Goal: Complete application form

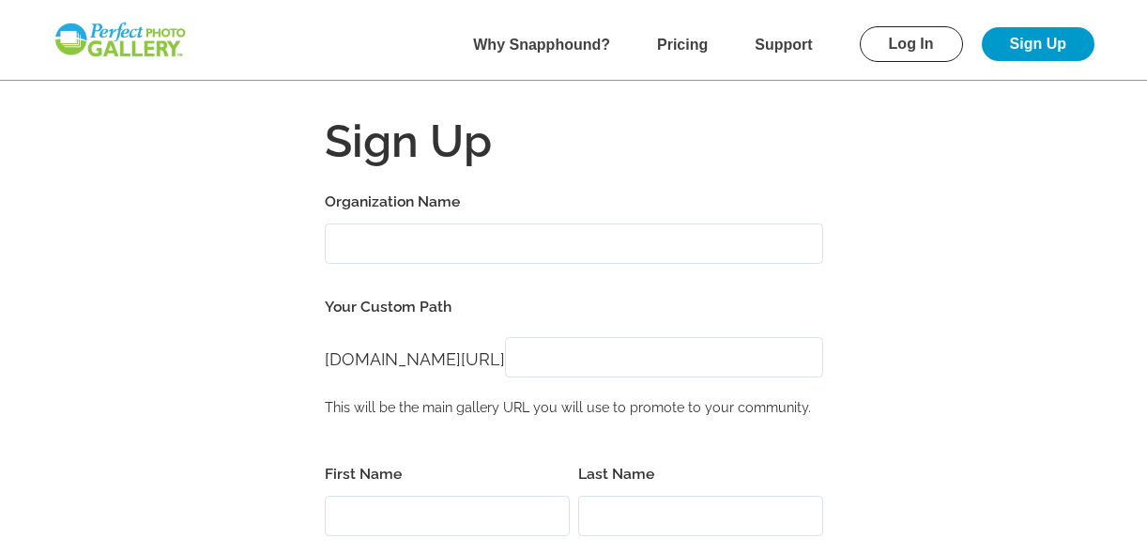
click at [402, 221] on div "Organization Name" at bounding box center [574, 226] width 499 height 75
click at [393, 203] on label "Organization Name" at bounding box center [574, 202] width 499 height 26
click at [393, 223] on input "Organization Name" at bounding box center [574, 243] width 499 height 40
click at [450, 313] on label "Your Custom Path" at bounding box center [574, 307] width 499 height 26
click at [523, 241] on input "Brookfield Lions Club" at bounding box center [574, 243] width 499 height 40
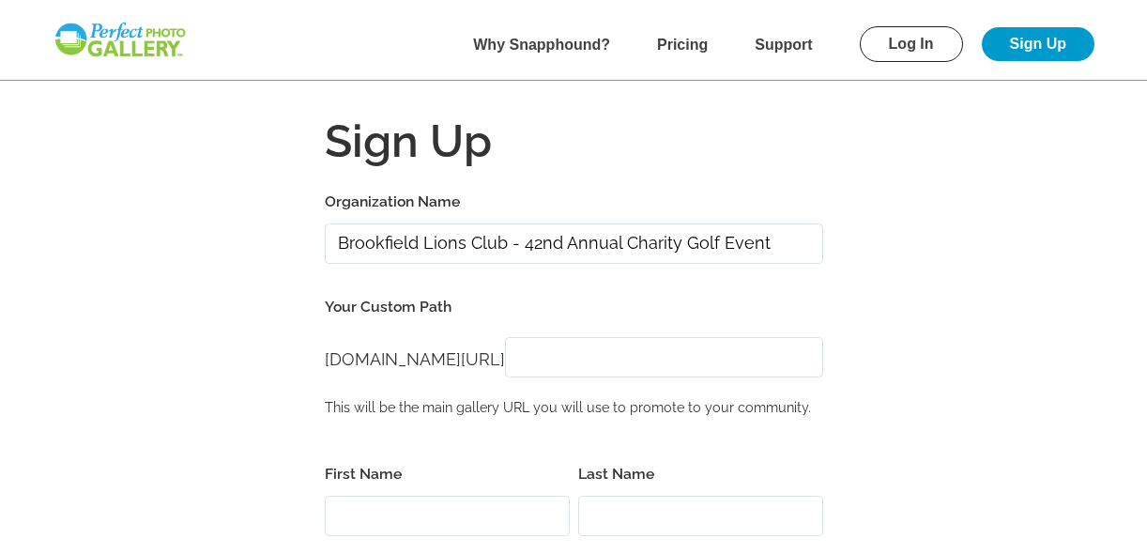
type input "Brookfield Lions Club - 42nd Annual Charity Golf Event"
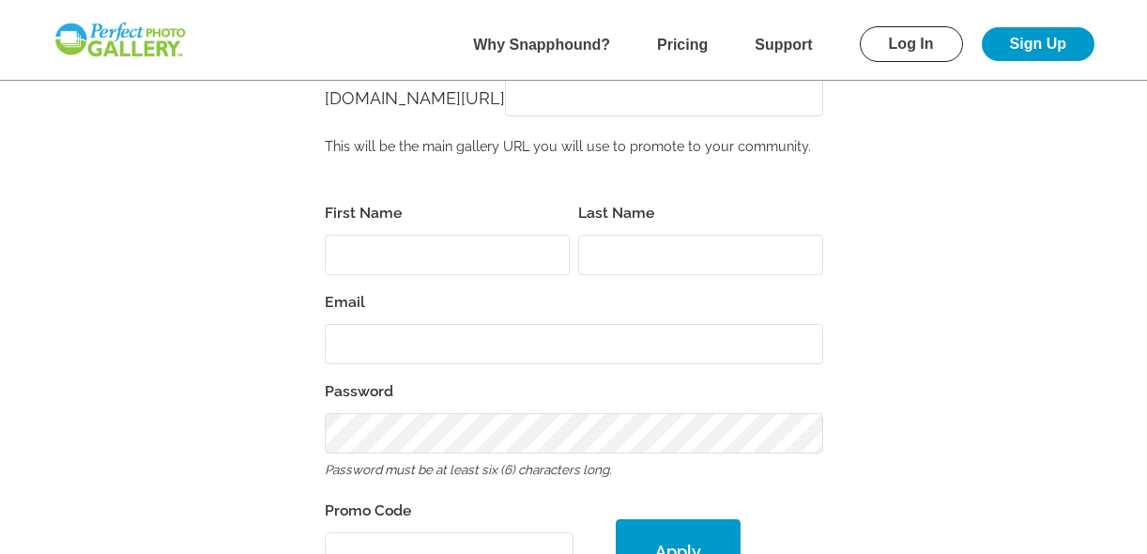
scroll to position [260, 0]
click at [413, 239] on input "First Name" at bounding box center [447, 256] width 245 height 40
type input "Dom"
type input "[PERSON_NAME]"
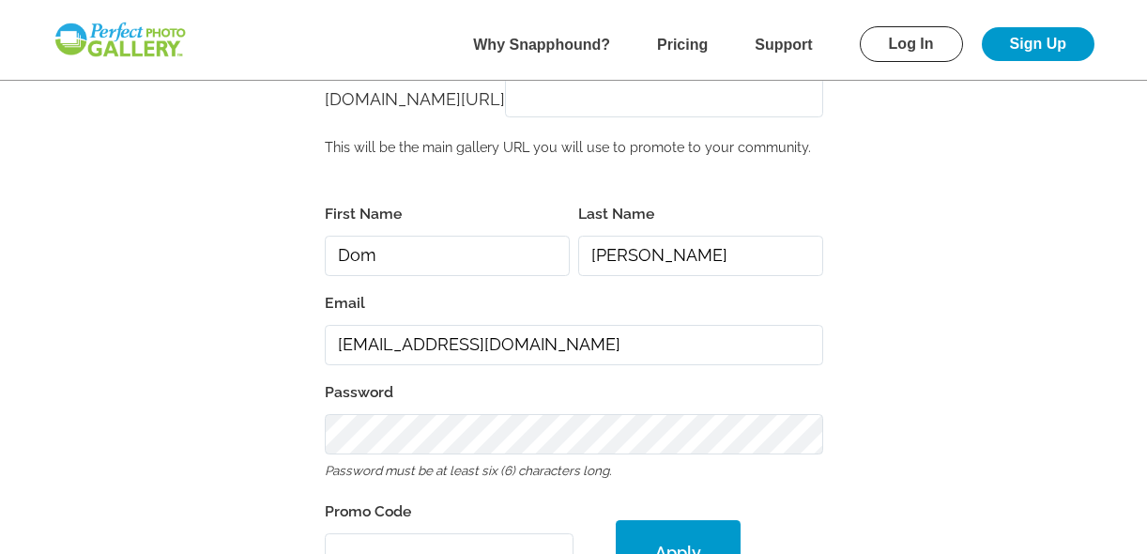
type input "[EMAIL_ADDRESS][DOMAIN_NAME]"
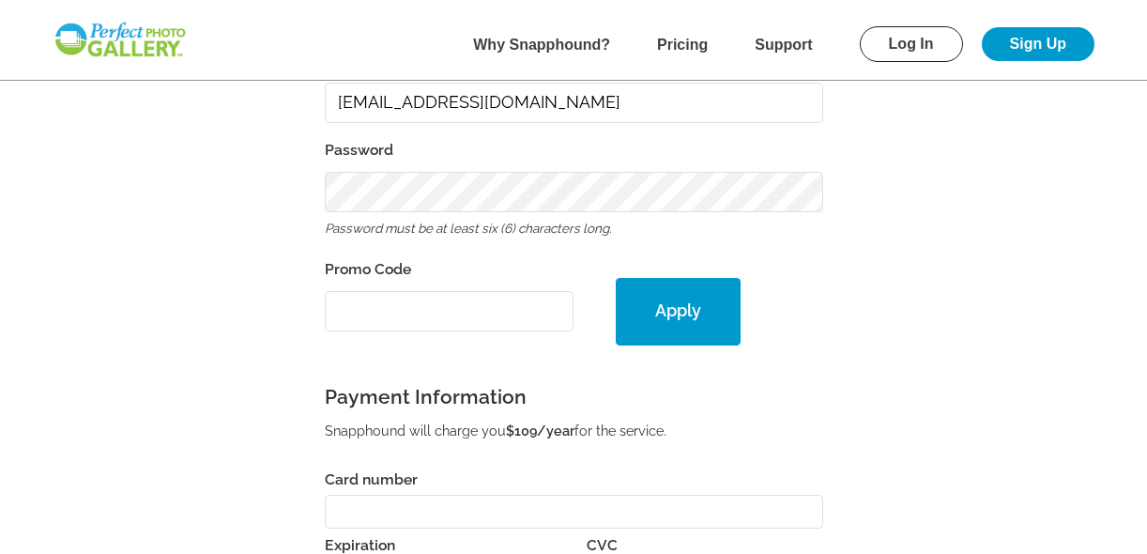
scroll to position [501, 0]
click at [383, 292] on input "Promo Code" at bounding box center [450, 312] width 250 height 40
paste input "PGE30687"
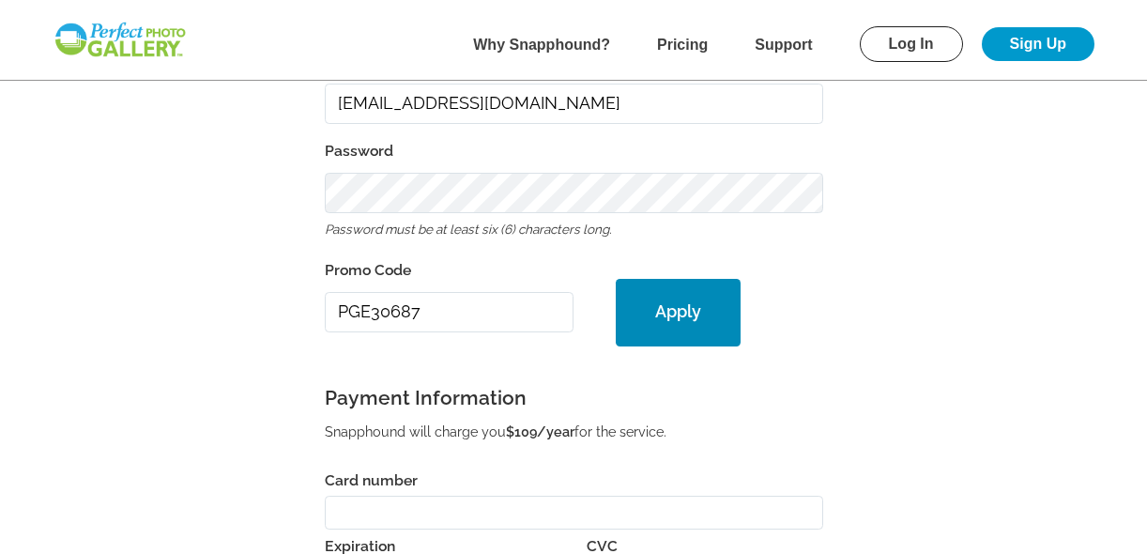
type input "PGE30687"
click at [676, 307] on button "Apply" at bounding box center [678, 313] width 125 height 68
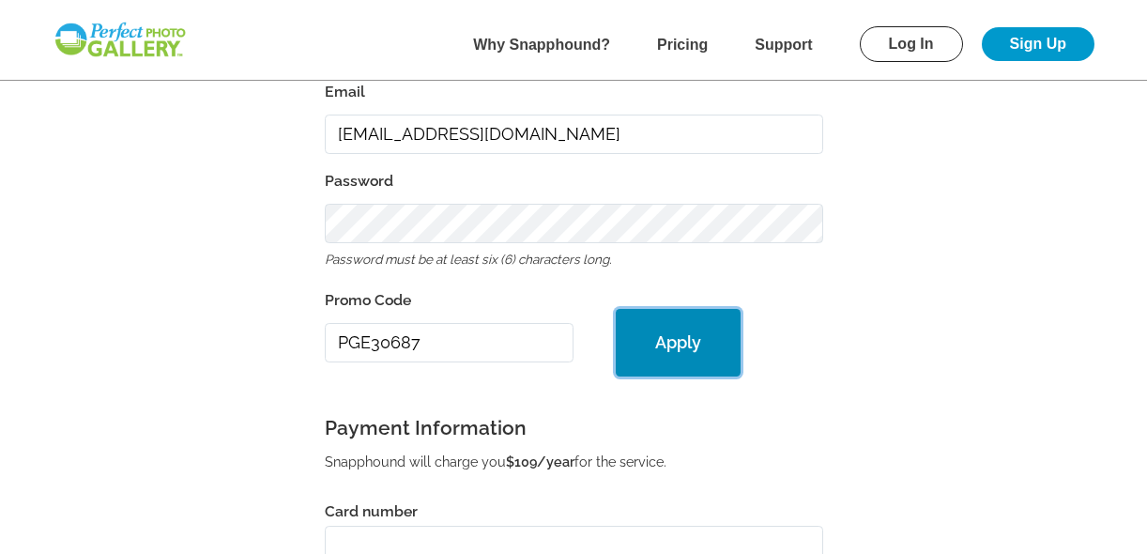
scroll to position [531, 0]
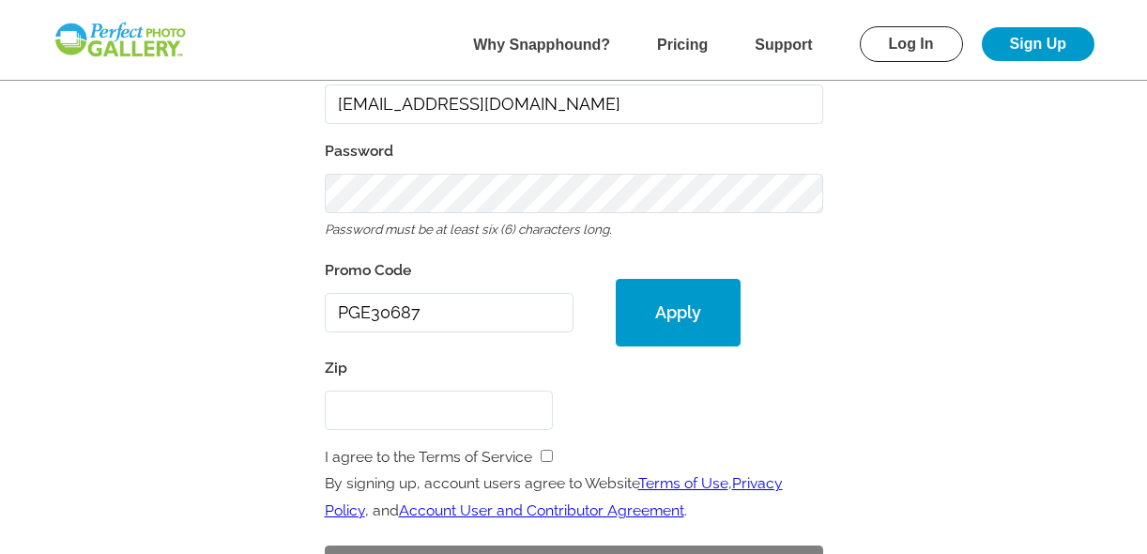
click at [372, 394] on input "Zip" at bounding box center [439, 411] width 228 height 40
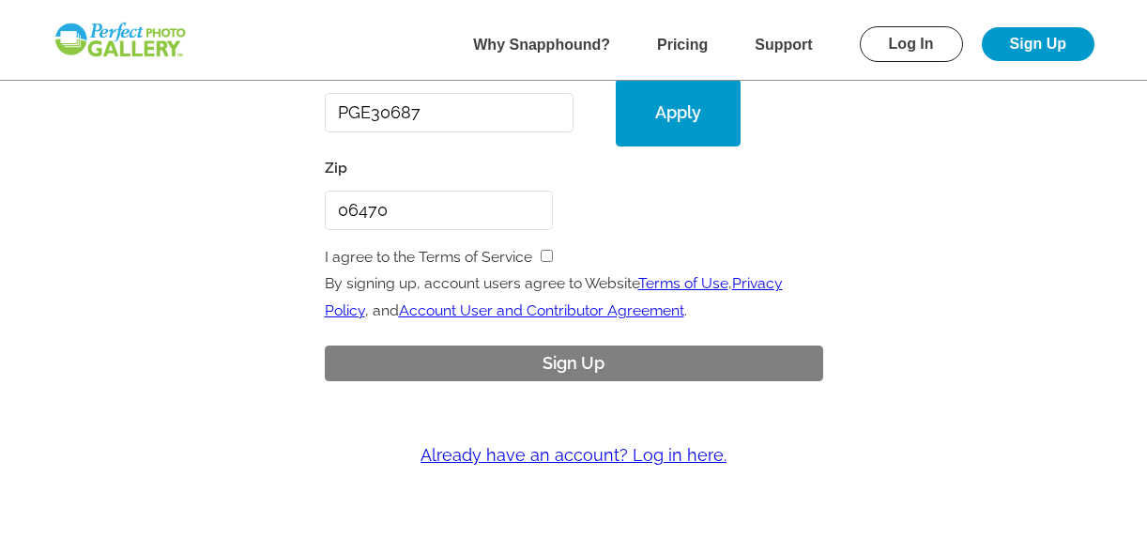
scroll to position [733, 0]
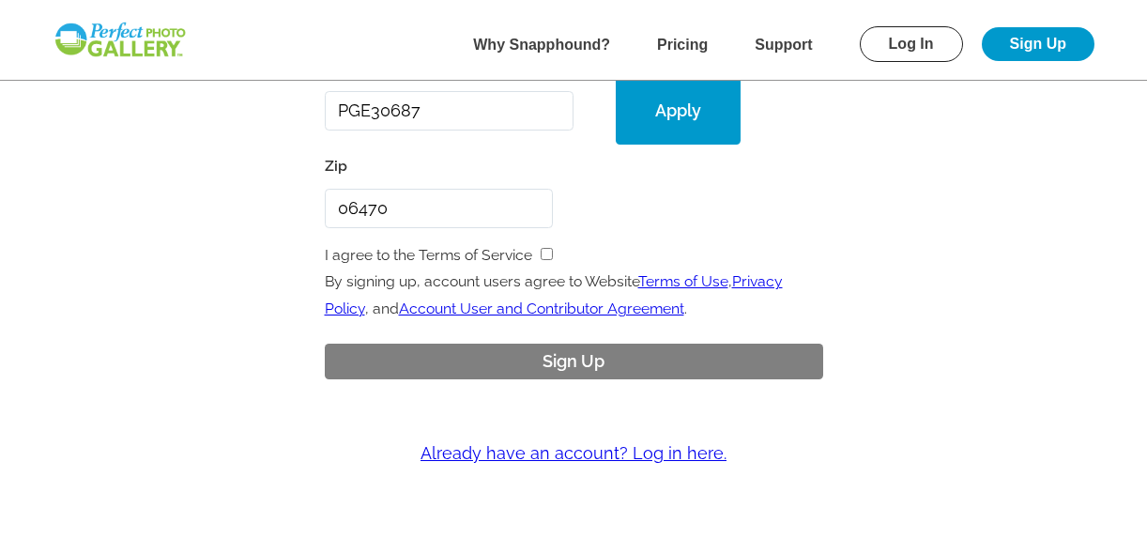
type input "06470"
click at [551, 253] on input "checkbox" at bounding box center [547, 254] width 12 height 12
checkbox input "true"
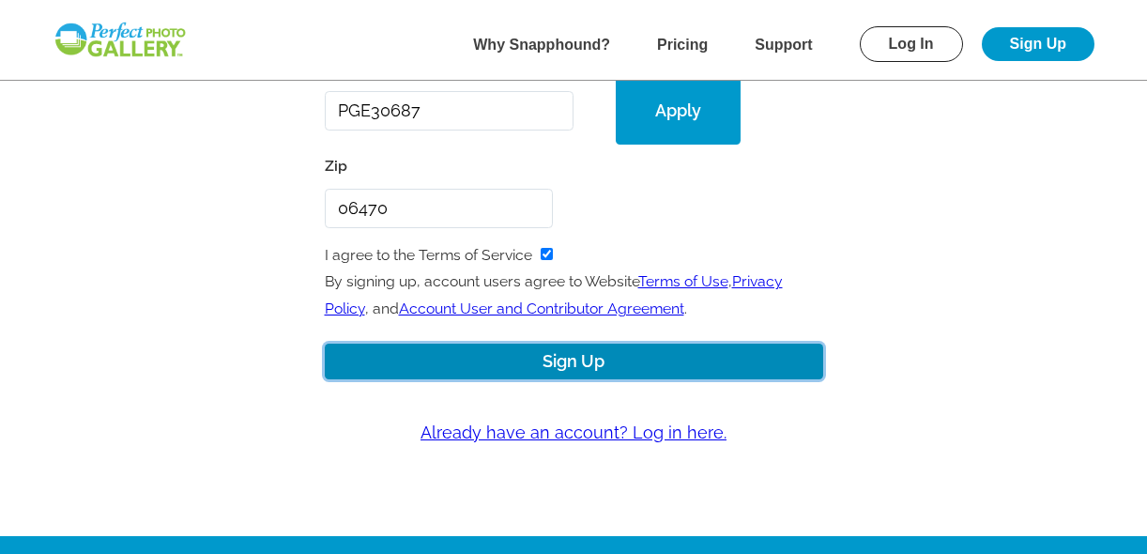
click at [582, 359] on button "Sign Up" at bounding box center [574, 362] width 499 height 37
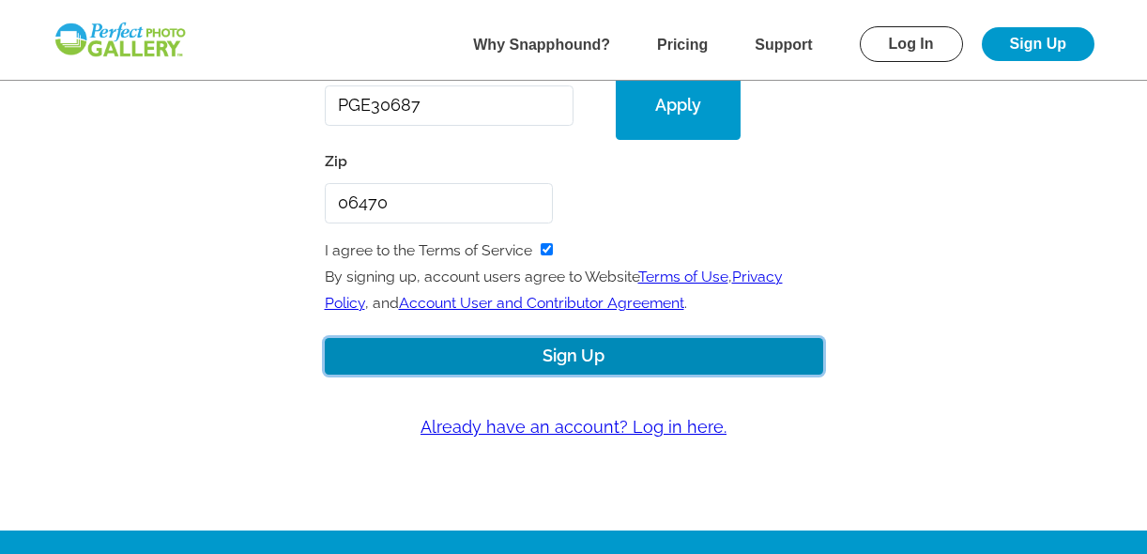
click at [570, 359] on button "Sign Up" at bounding box center [574, 356] width 499 height 37
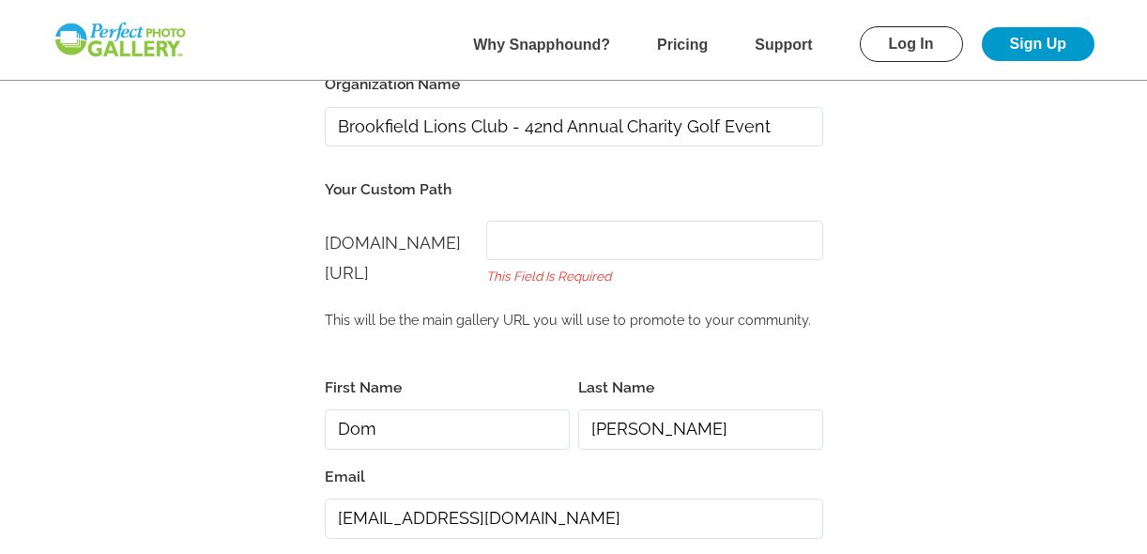
scroll to position [214, 0]
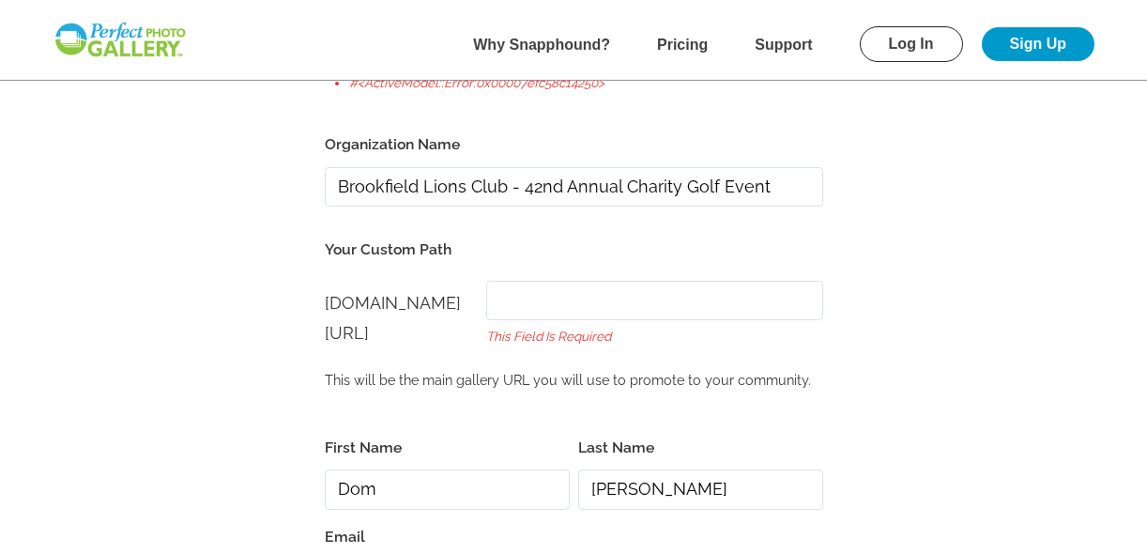
click at [534, 360] on div "[DOMAIN_NAME][URL] [DOMAIN_NAME][URL] This field is required" at bounding box center [574, 318] width 499 height 93
click at [487, 343] on div "[DOMAIN_NAME][URL]" at bounding box center [406, 318] width 162 height 61
click at [461, 327] on span "[DOMAIN_NAME][URL]" at bounding box center [393, 318] width 136 height 50
click at [605, 321] on input "[DOMAIN_NAME][URL]" at bounding box center [654, 301] width 336 height 40
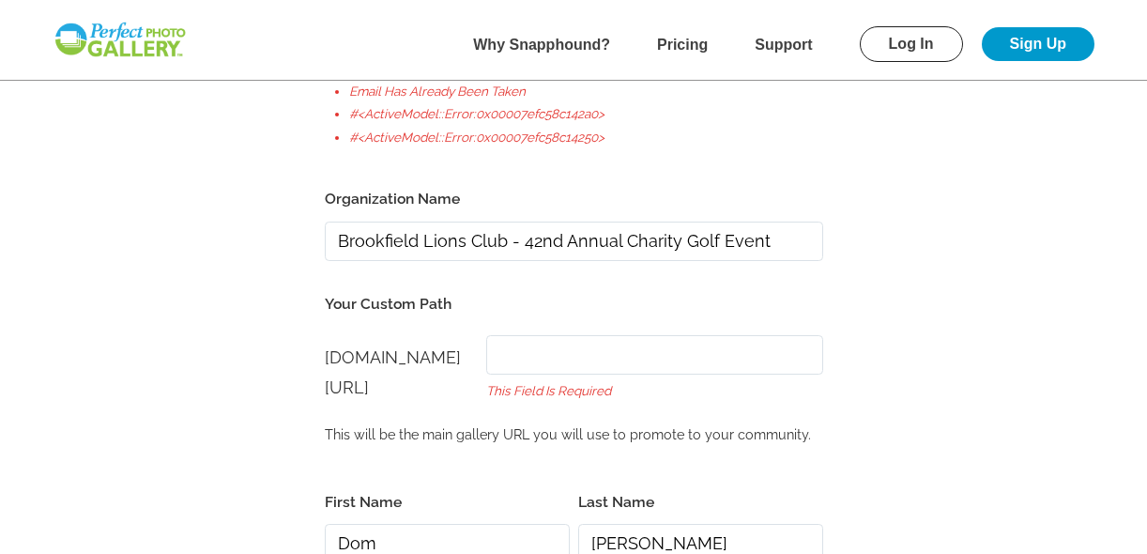
scroll to position [163, 0]
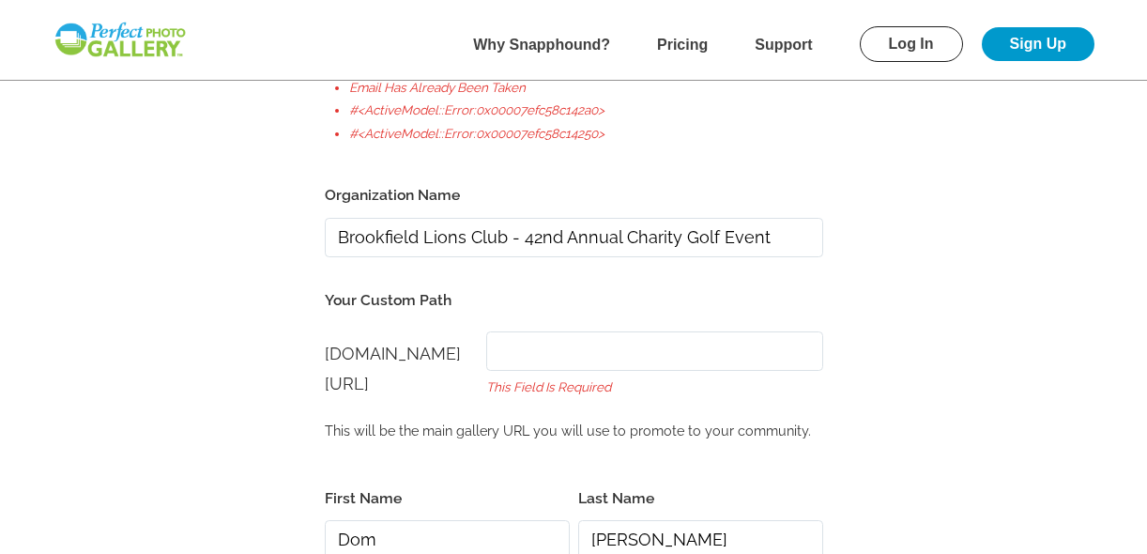
click at [569, 366] on input "[DOMAIN_NAME][URL]" at bounding box center [654, 351] width 336 height 40
type input "brookfieldlionsclub"
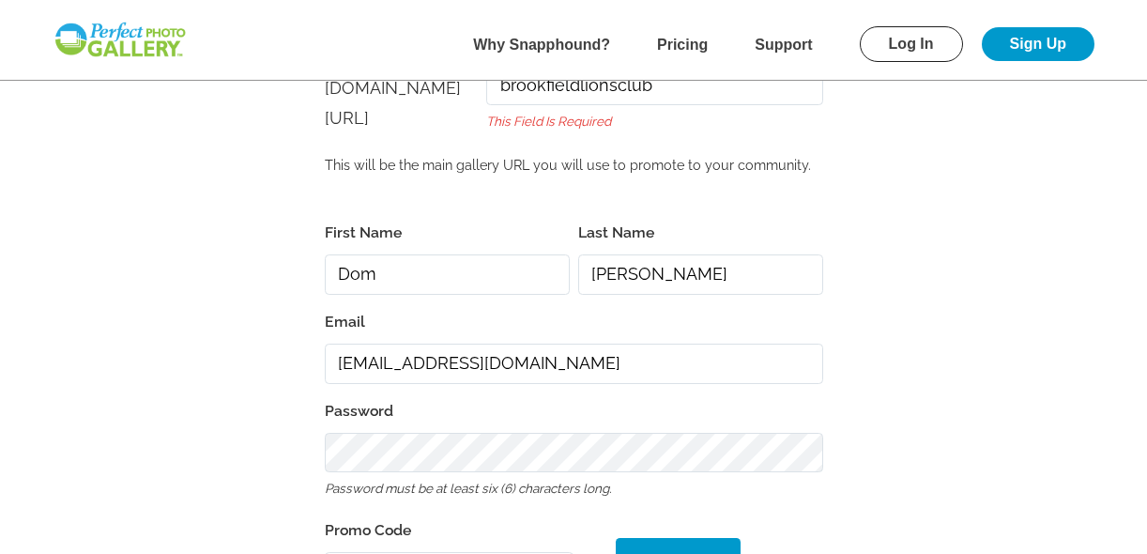
scroll to position [757, 0]
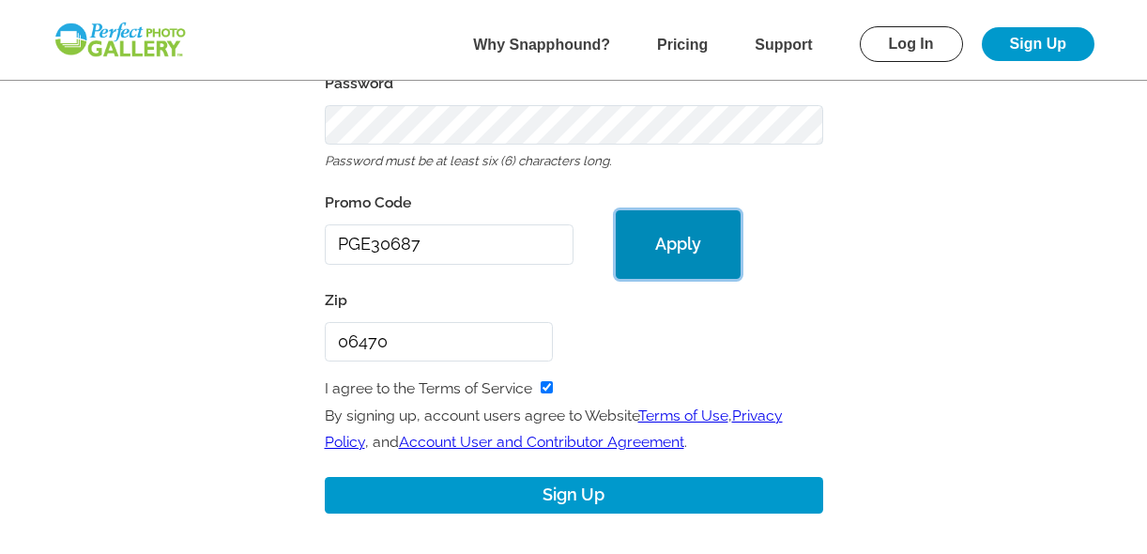
click at [669, 253] on button "Apply" at bounding box center [678, 244] width 125 height 68
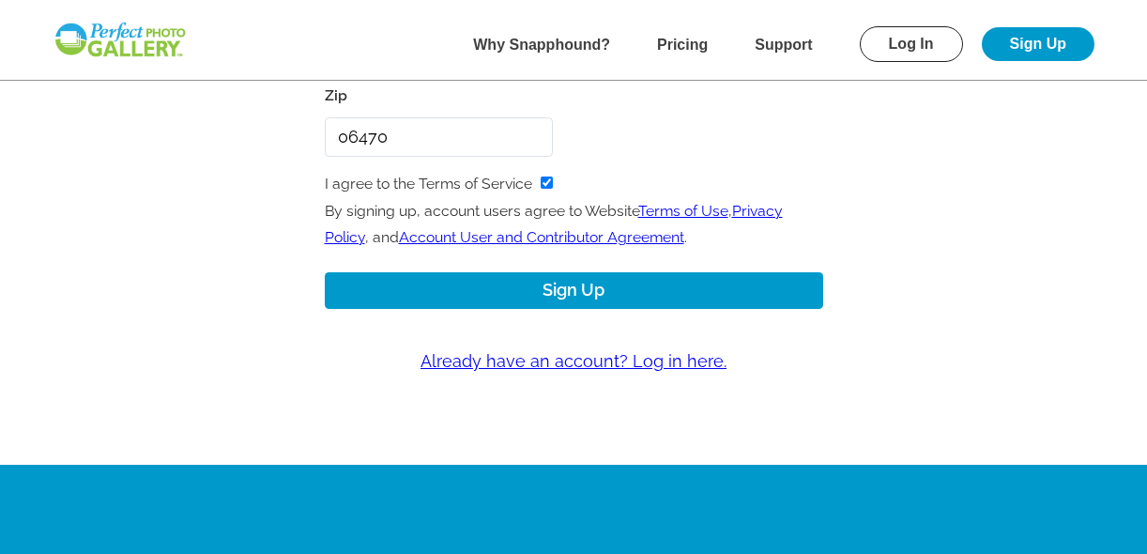
scroll to position [1014, 0]
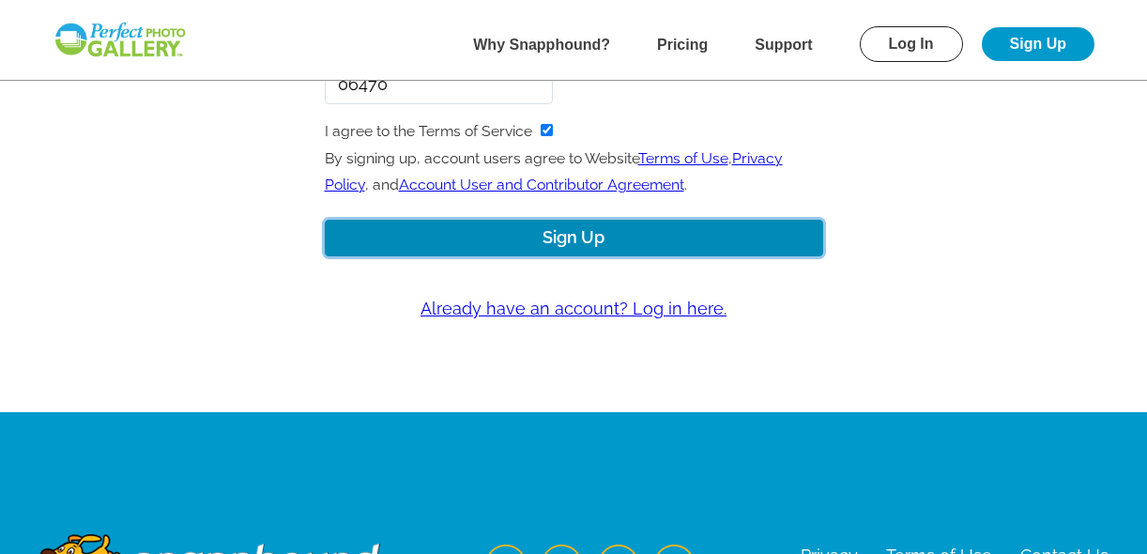
click at [579, 247] on button "Sign Up" at bounding box center [574, 238] width 499 height 37
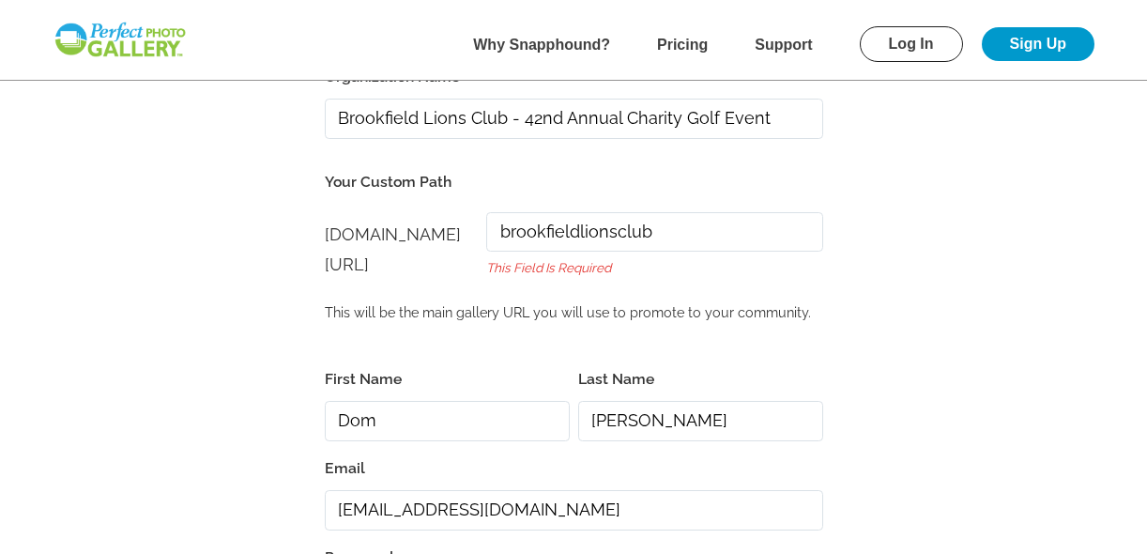
scroll to position [266, 0]
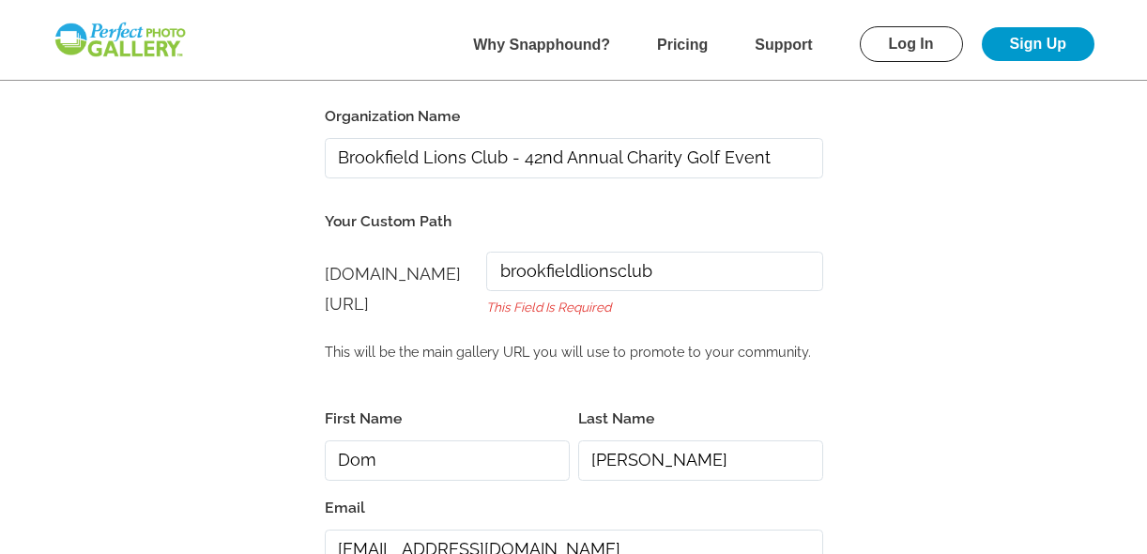
click at [659, 292] on input "brookfieldlionsclub" at bounding box center [654, 272] width 336 height 40
click at [740, 292] on input "brookfieldlionsclub" at bounding box center [654, 272] width 336 height 40
drag, startPoint x: 739, startPoint y: 317, endPoint x: 553, endPoint y: 302, distance: 186.5
click at [552, 302] on div "[DOMAIN_NAME][URL] [DOMAIN_NAME][URL] brookfieldlionsclub This field is required" at bounding box center [574, 289] width 499 height 93
click at [461, 314] on span "[DOMAIN_NAME][URL]" at bounding box center [393, 289] width 136 height 50
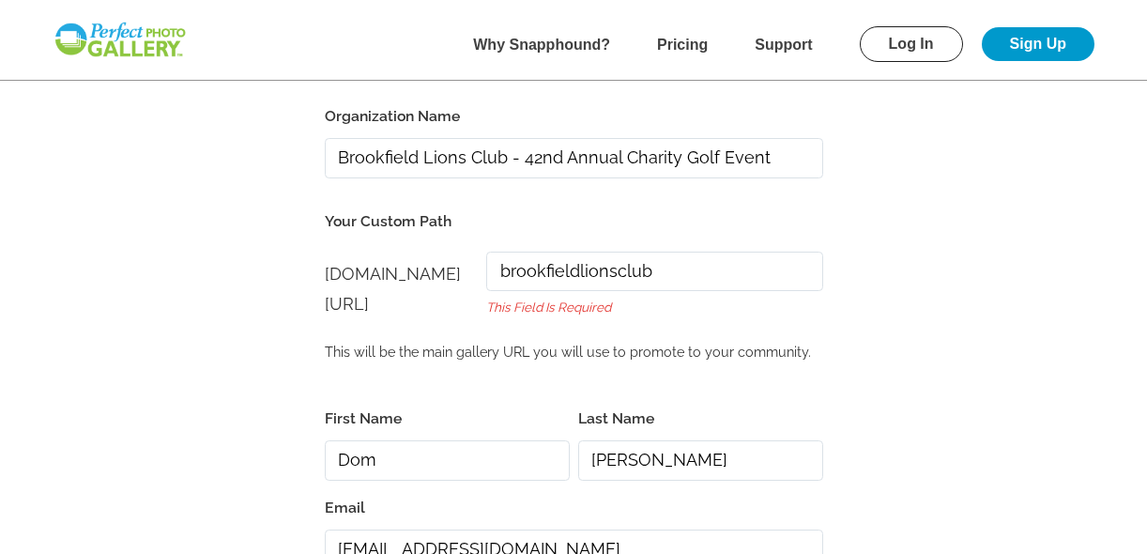
drag, startPoint x: 740, startPoint y: 319, endPoint x: 531, endPoint y: 293, distance: 211.0
click at [531, 305] on div "[DOMAIN_NAME][URL] [DOMAIN_NAME][URL] brookfieldlionsclub This field is required" at bounding box center [574, 289] width 499 height 93
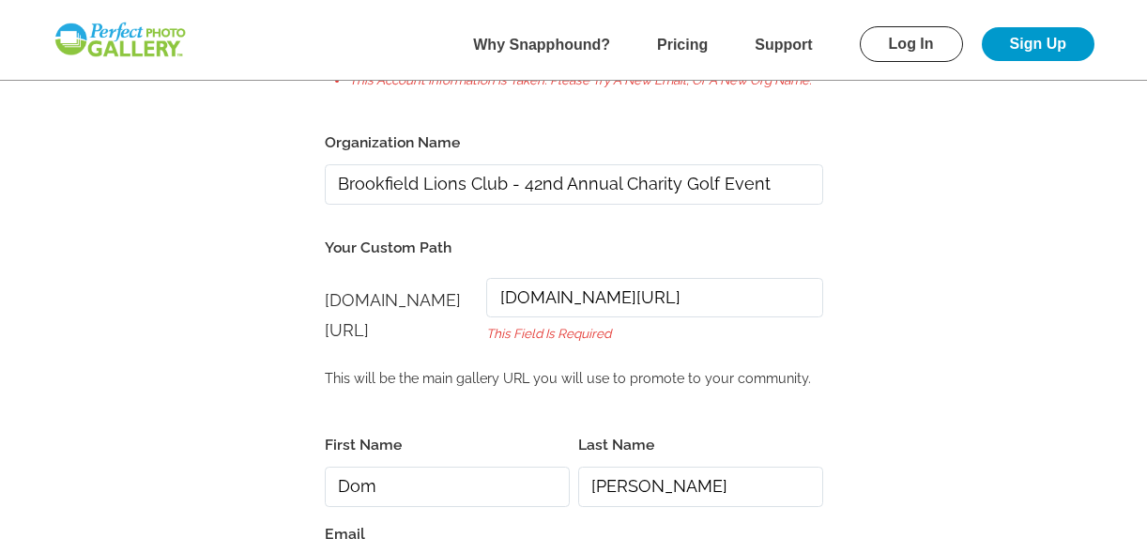
scroll to position [240, 0]
type input "[DOMAIN_NAME][URL]"
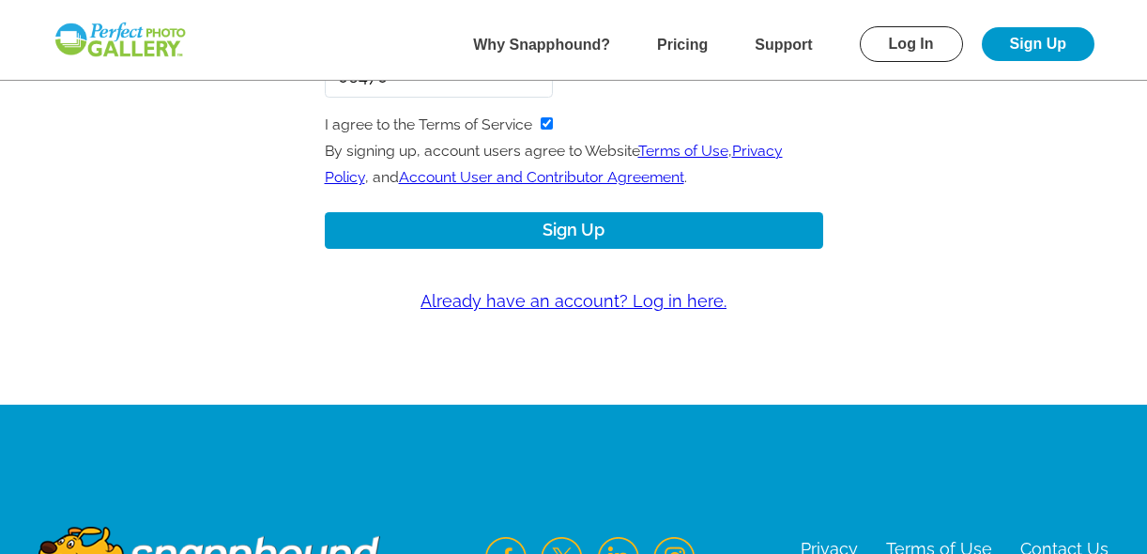
scroll to position [1079, 0]
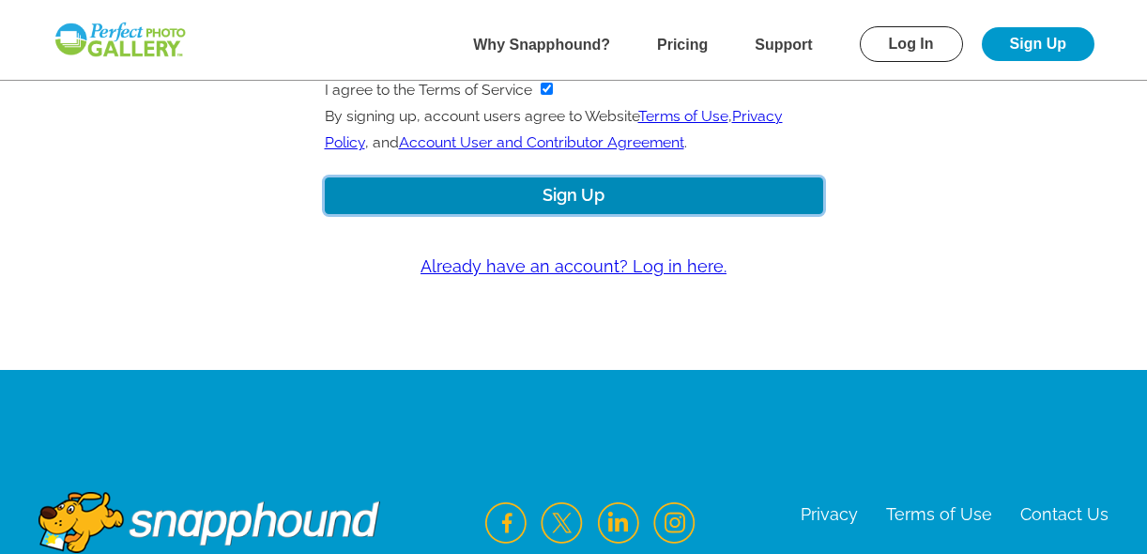
click at [572, 214] on button "Sign Up" at bounding box center [574, 195] width 499 height 37
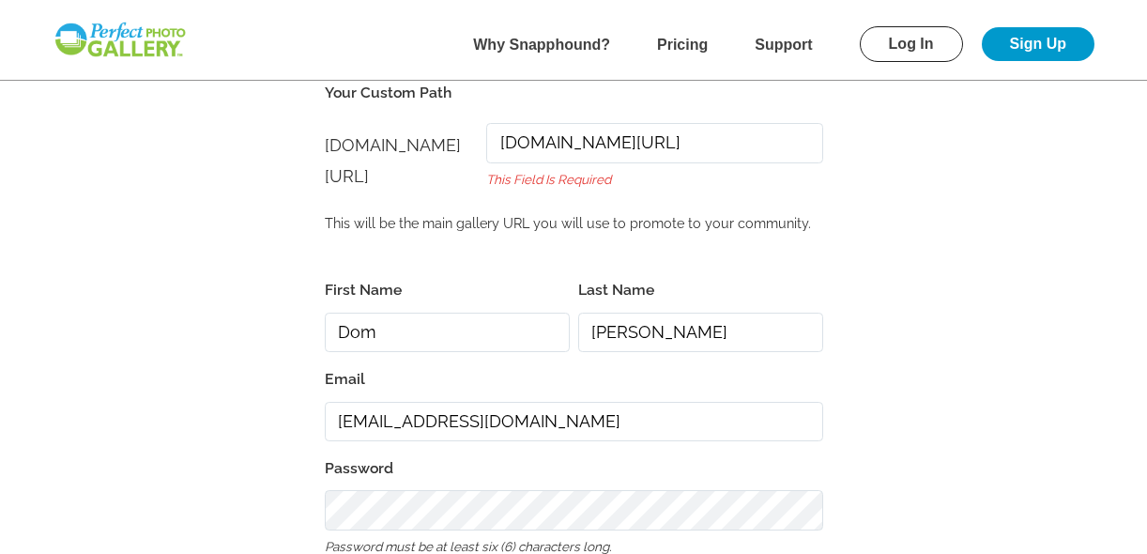
scroll to position [469, 0]
